Goal: Task Accomplishment & Management: Manage account settings

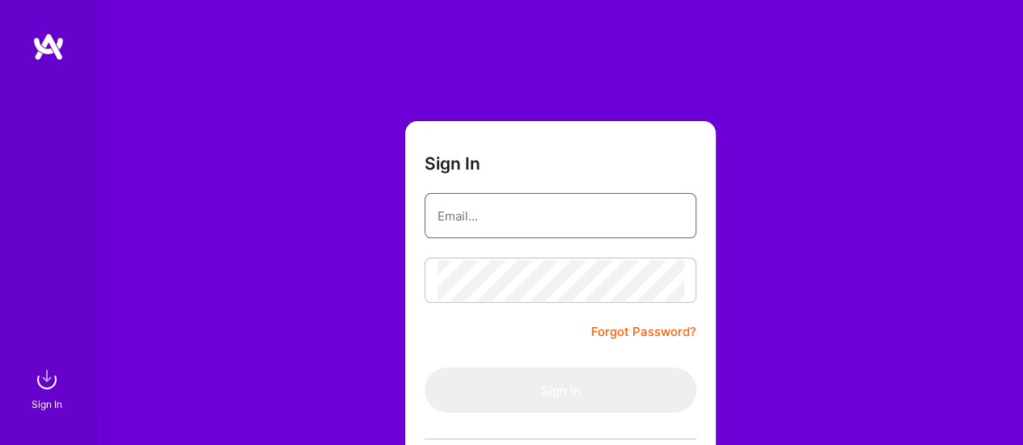
type input "[EMAIL_ADDRESS][DOMAIN_NAME]"
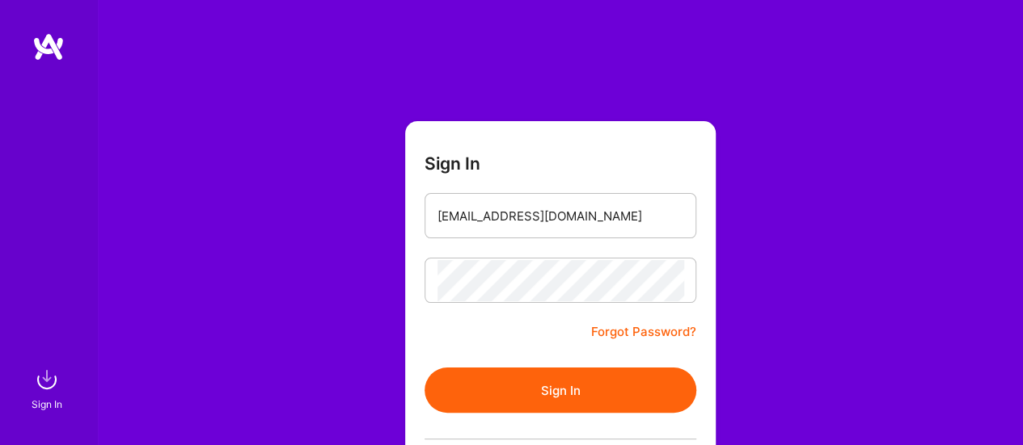
click at [473, 332] on form "Sign In [EMAIL_ADDRESS][DOMAIN_NAME] Forgot Password? Sign In Continue with Goo…" at bounding box center [560, 358] width 310 height 474
click at [521, 383] on button "Sign In" at bounding box center [560, 390] width 272 height 45
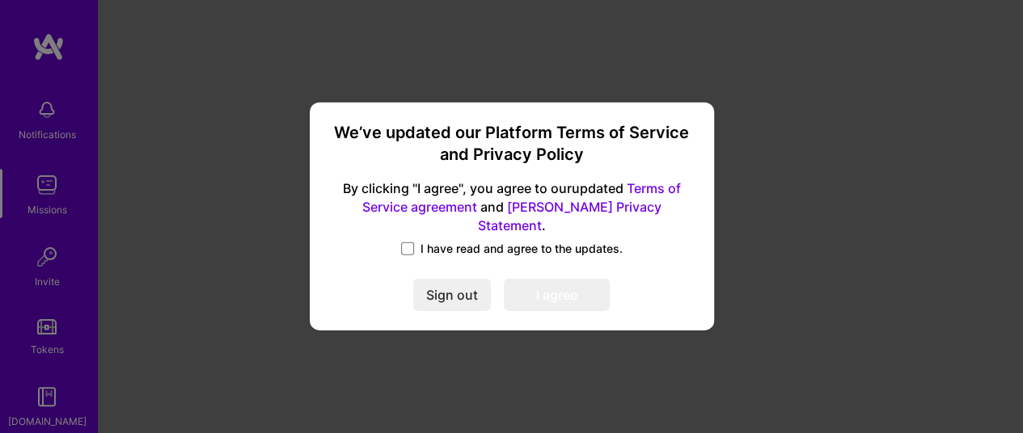
click at [399, 241] on div "I have read and agree to the updates." at bounding box center [511, 250] width 365 height 19
click at [403, 243] on span at bounding box center [407, 249] width 13 height 13
click at [0, 0] on input "I have read and agree to the updates." at bounding box center [0, 0] width 0 height 0
click at [565, 292] on button "I agree" at bounding box center [557, 296] width 106 height 32
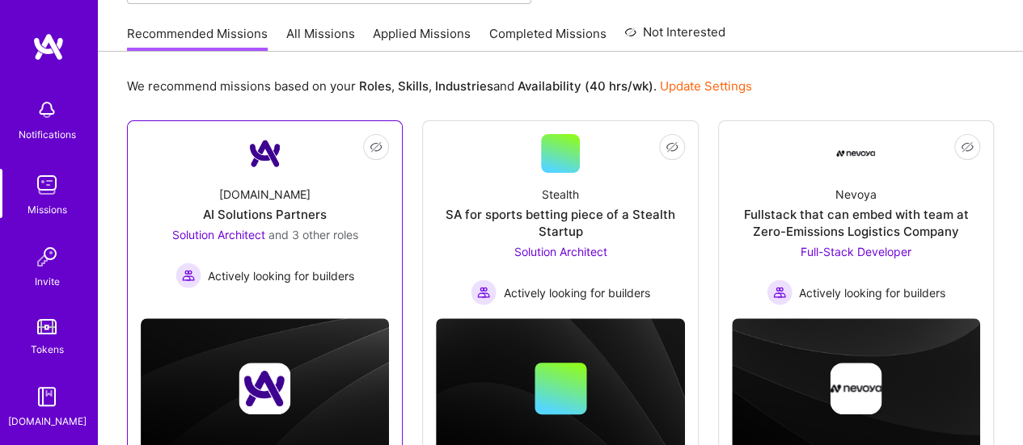
scroll to position [162, 0]
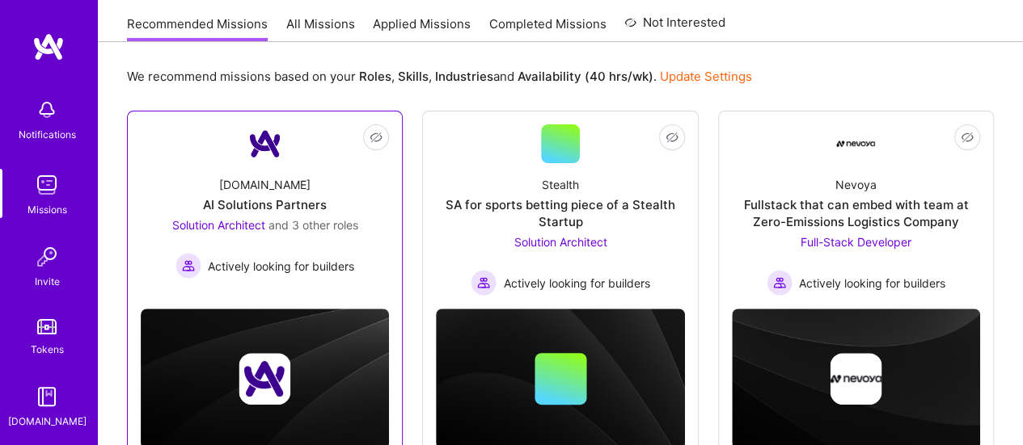
click at [359, 206] on div "[DOMAIN_NAME] AI Solutions Partners Solution Architect and 3 other roles Active…" at bounding box center [265, 221] width 248 height 116
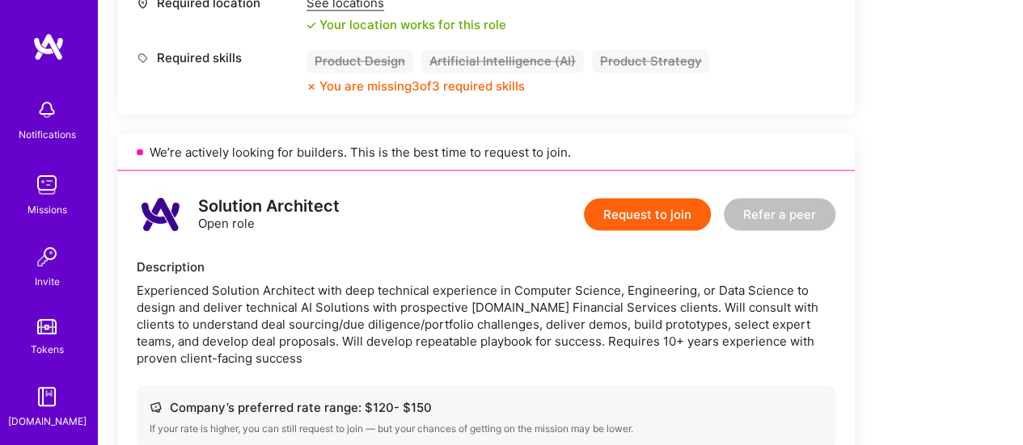
scroll to position [1374, 0]
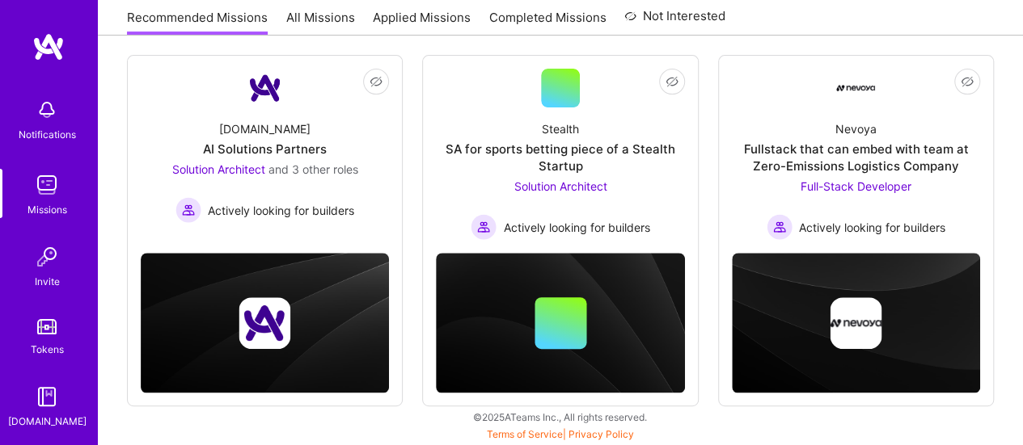
scroll to position [162, 0]
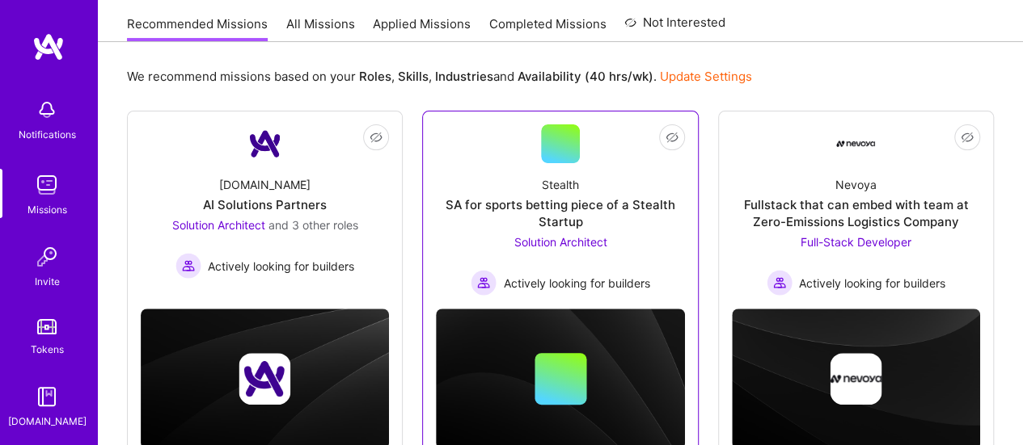
click at [627, 262] on div "Solution Architect Actively looking for builders" at bounding box center [559, 265] width 179 height 62
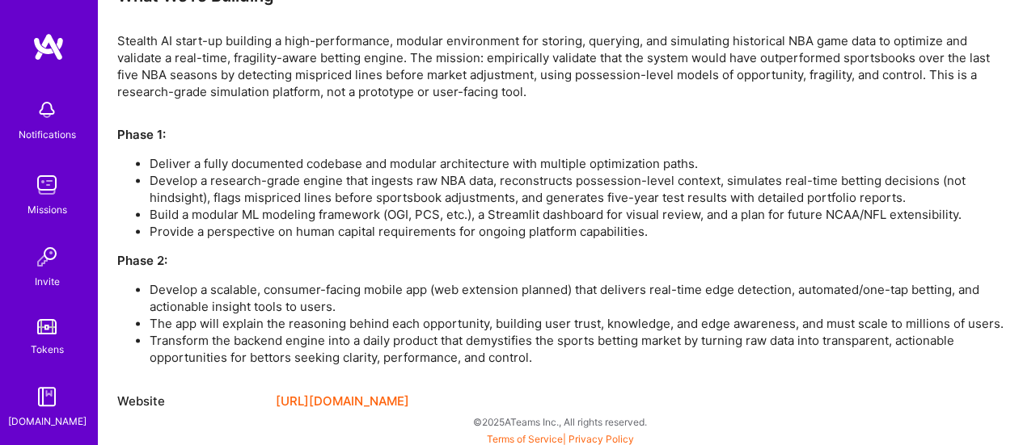
scroll to position [1091, 0]
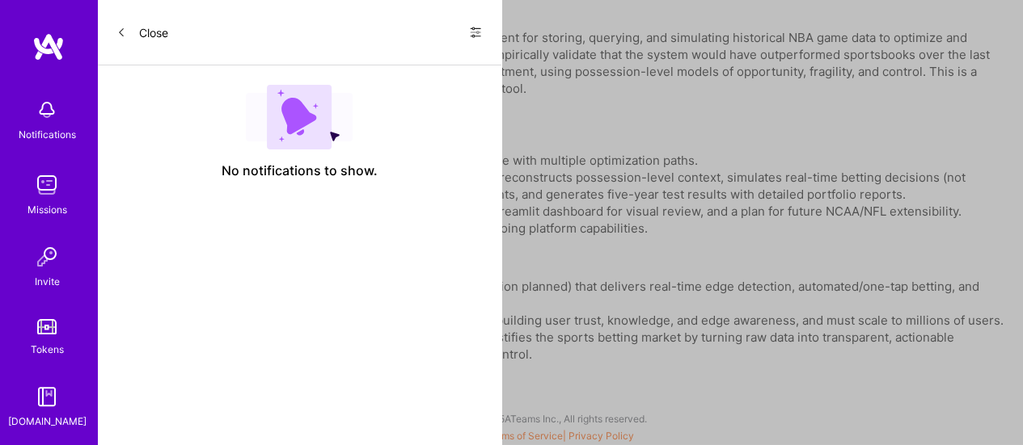
scroll to position [162, 0]
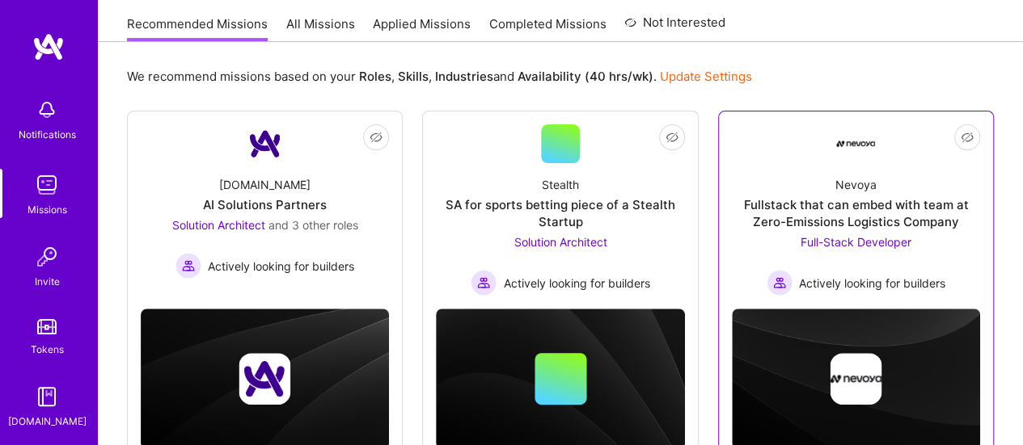
click at [920, 220] on div "Fullstack that can embed with team at Zero-Emissions Logistics Company" at bounding box center [856, 213] width 248 height 34
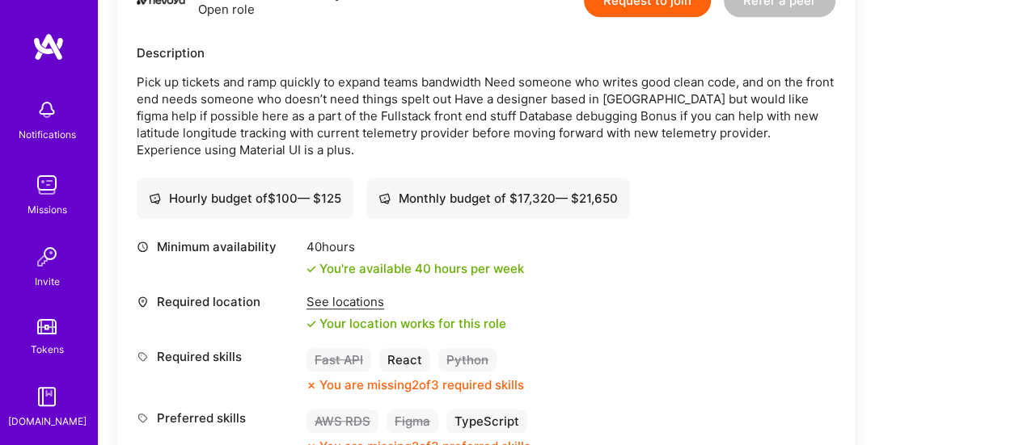
scroll to position [485, 0]
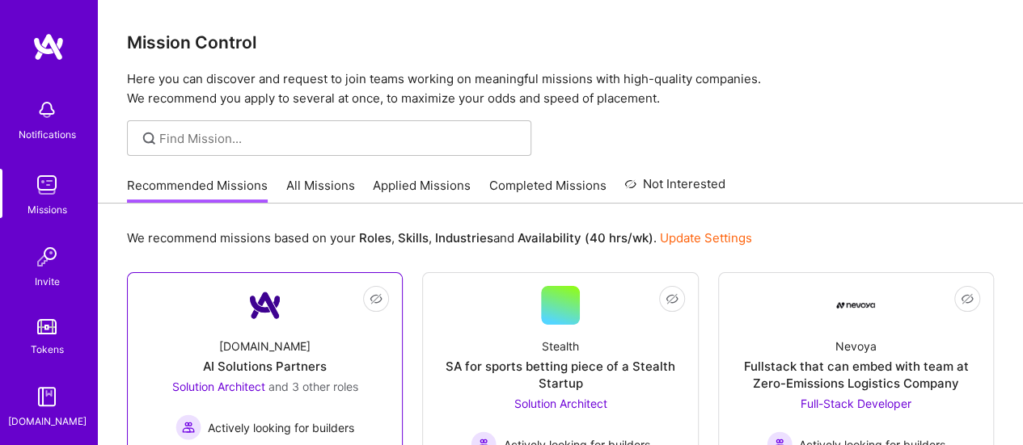
click at [296, 326] on div "[DOMAIN_NAME] AI Solutions Partners Solution Architect and 3 other roles Active…" at bounding box center [265, 383] width 248 height 116
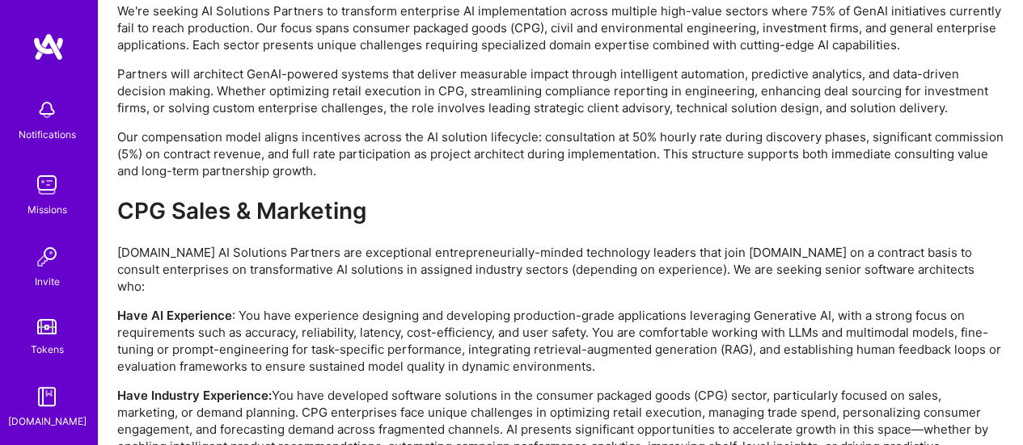
scroll to position [3153, 0]
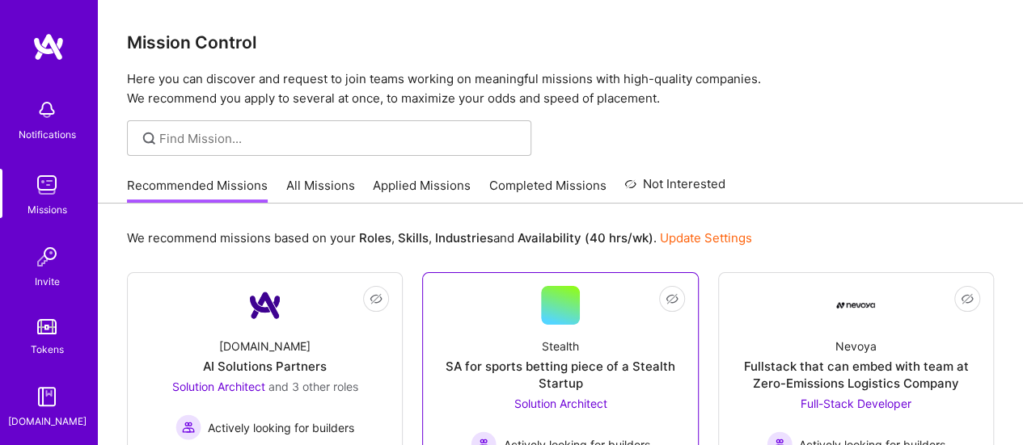
click at [529, 298] on link "Not Interested Stealth SA for sports betting piece of a Stealth Startup Solutio…" at bounding box center [560, 371] width 248 height 171
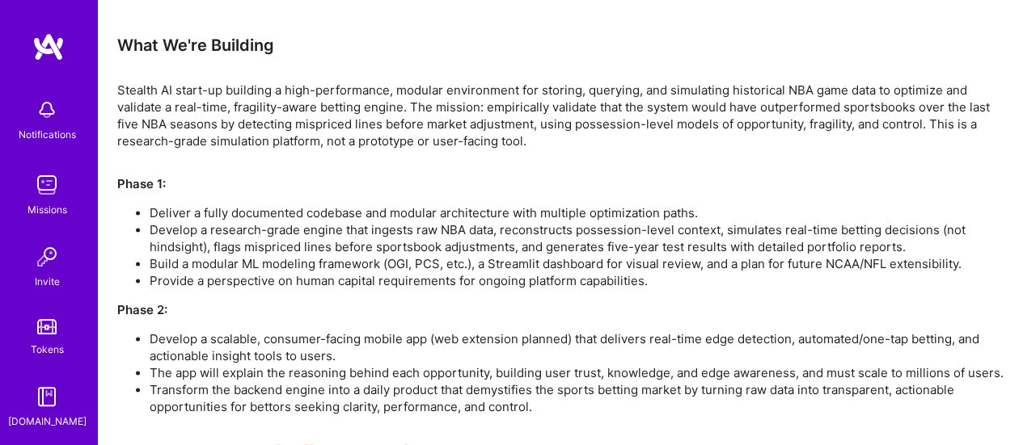
scroll to position [1091, 0]
